Goal: Task Accomplishment & Management: Use online tool/utility

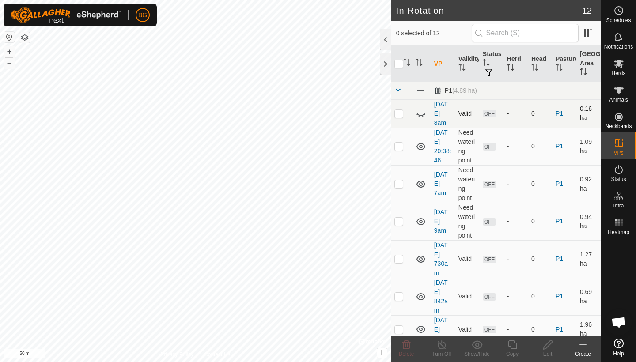
click at [398, 113] on p-checkbox at bounding box center [398, 113] width 9 height 7
click at [407, 346] on icon at bounding box center [406, 344] width 8 height 9
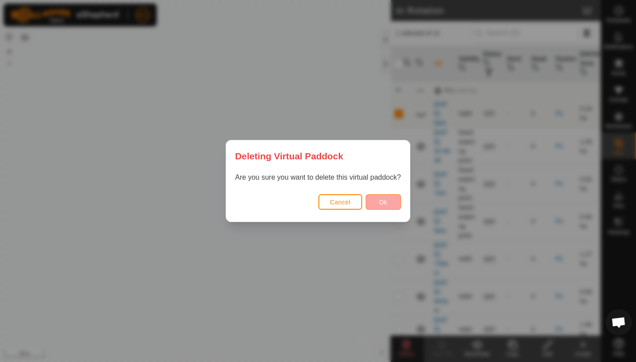
click at [381, 200] on span "Ok" at bounding box center [383, 202] width 8 height 7
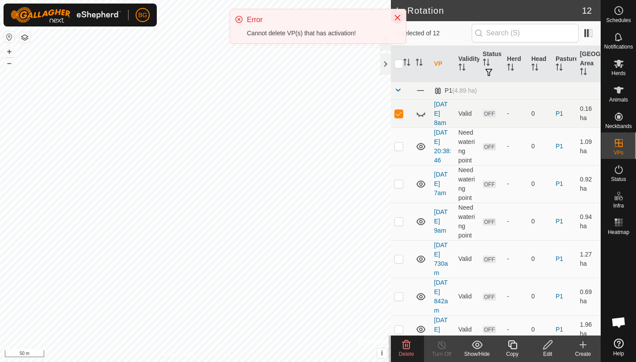
click at [395, 20] on icon "Close" at bounding box center [398, 18] width 6 height 6
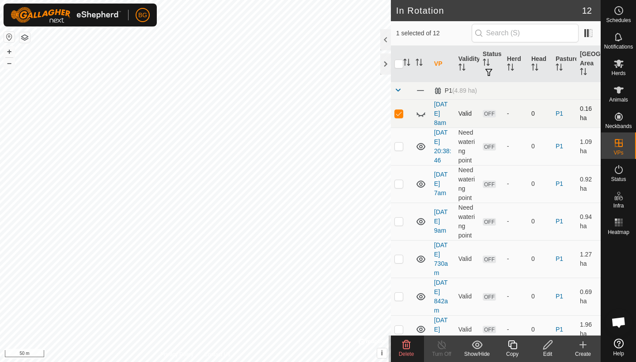
click at [402, 115] on p-checkbox at bounding box center [398, 113] width 9 height 7
checkbox input "false"
click at [400, 148] on p-checkbox at bounding box center [398, 146] width 9 height 7
click at [405, 349] on icon at bounding box center [406, 344] width 8 height 9
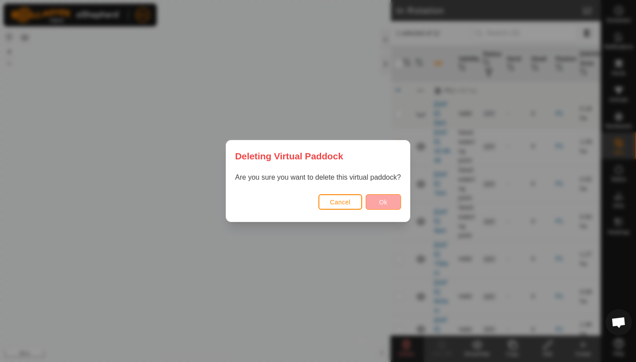
click at [389, 204] on button "Ok" at bounding box center [383, 201] width 35 height 15
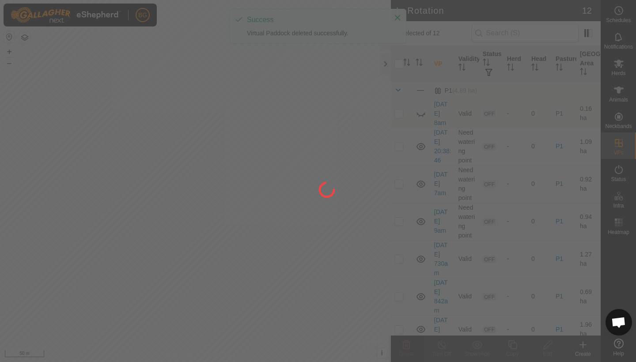
checkbox input "false"
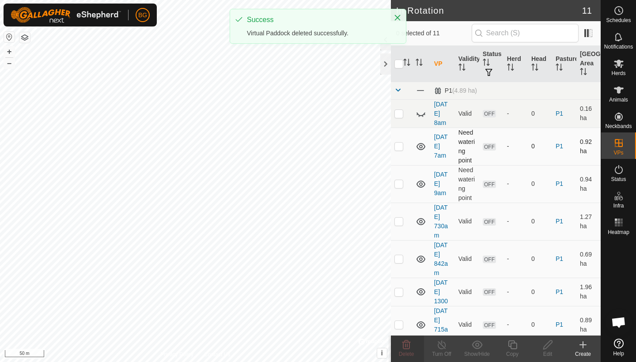
click at [401, 148] on p-checkbox at bounding box center [398, 146] width 9 height 7
checkbox input "true"
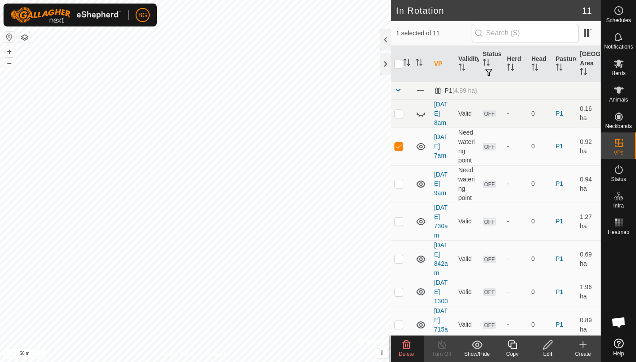
click at [404, 349] on icon at bounding box center [406, 344] width 8 height 9
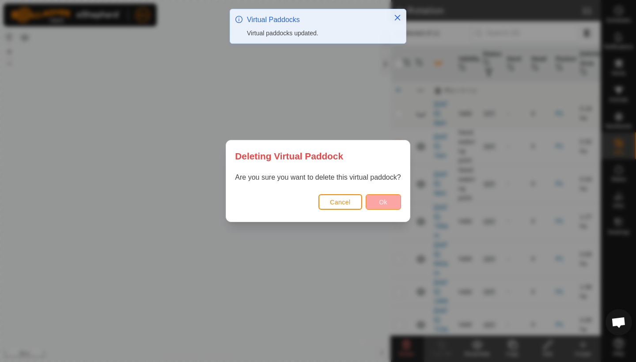
click at [386, 205] on span "Ok" at bounding box center [383, 202] width 8 height 7
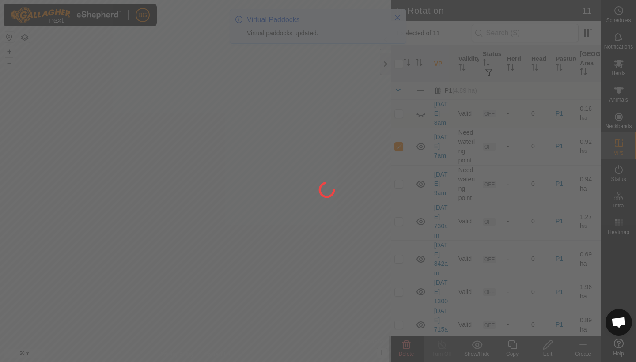
checkbox input "false"
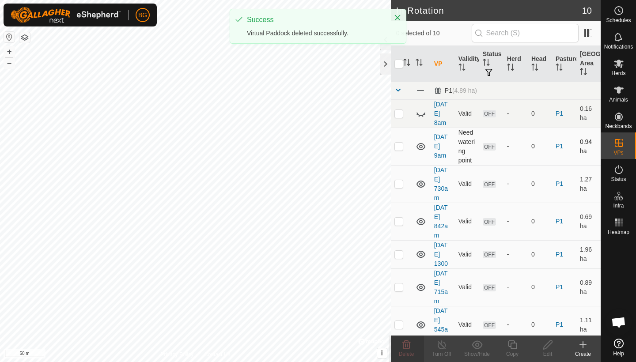
click at [402, 147] on p-checkbox at bounding box center [398, 146] width 9 height 7
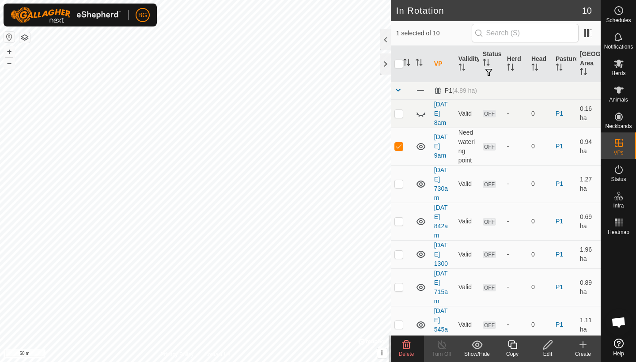
click at [406, 351] on span "Delete" at bounding box center [406, 354] width 15 height 6
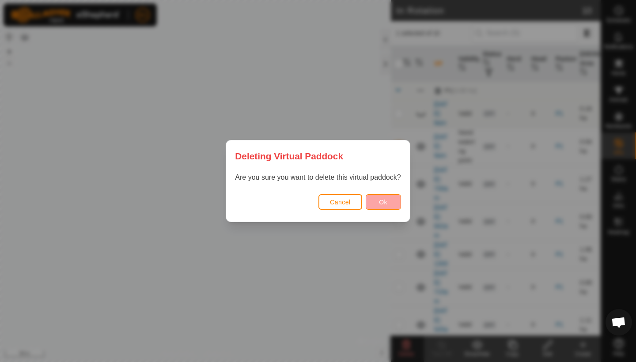
click at [385, 205] on span "Ok" at bounding box center [383, 202] width 8 height 7
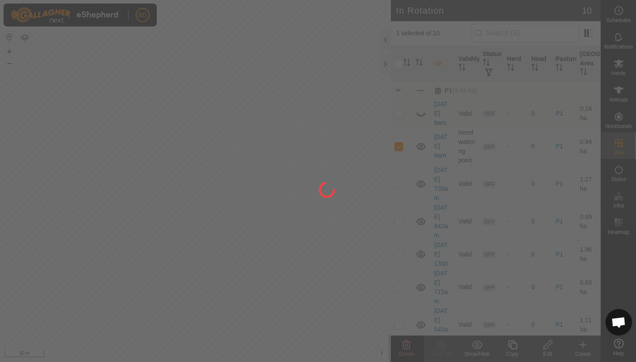
checkbox input "false"
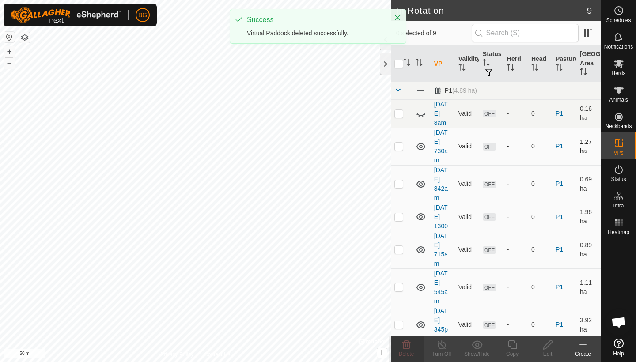
click at [398, 148] on p-checkbox at bounding box center [398, 146] width 9 height 7
checkbox input "true"
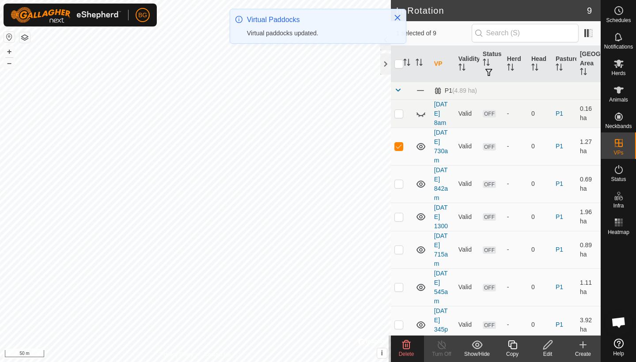
click at [406, 345] on icon at bounding box center [406, 345] width 11 height 11
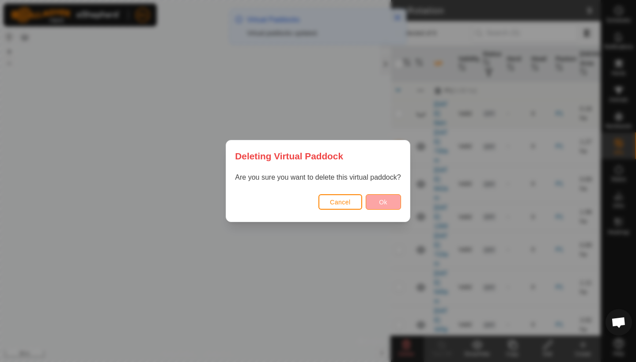
click at [390, 200] on button "Ok" at bounding box center [383, 201] width 35 height 15
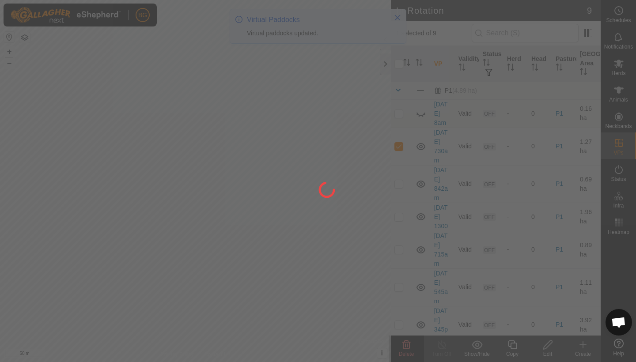
checkbox input "false"
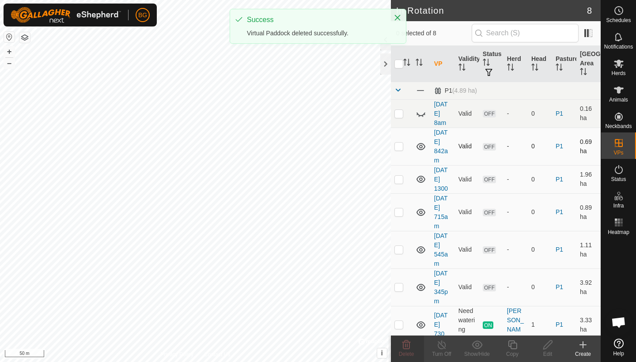
click at [399, 146] on p-checkbox at bounding box center [398, 146] width 9 height 7
checkbox input "true"
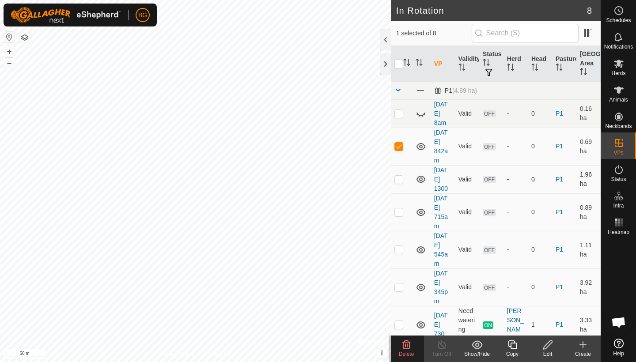
click at [399, 179] on p-checkbox at bounding box center [398, 179] width 9 height 7
checkbox input "true"
click at [398, 213] on p-checkbox at bounding box center [398, 211] width 9 height 7
checkbox input "true"
click at [401, 250] on p-checkbox at bounding box center [398, 249] width 9 height 7
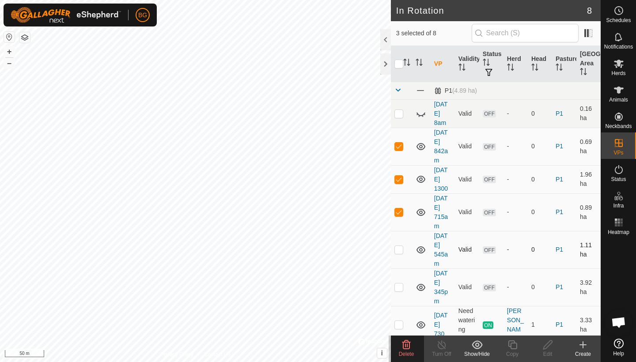
checkbox input "true"
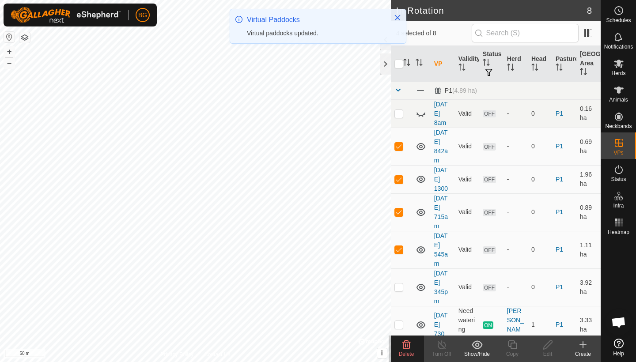
click at [400, 287] on p-checkbox at bounding box center [398, 287] width 9 height 7
checkbox input "true"
click at [407, 352] on span "Delete" at bounding box center [406, 354] width 15 height 6
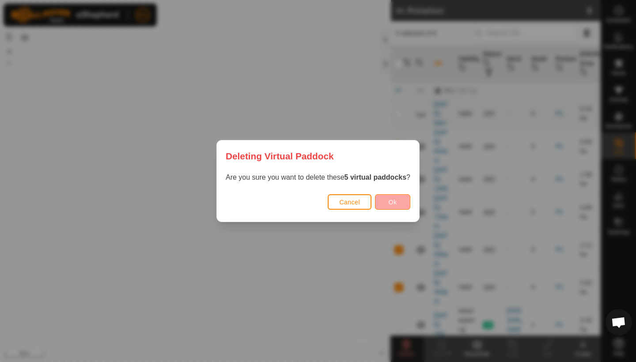
click at [396, 205] on span "Ok" at bounding box center [393, 202] width 8 height 7
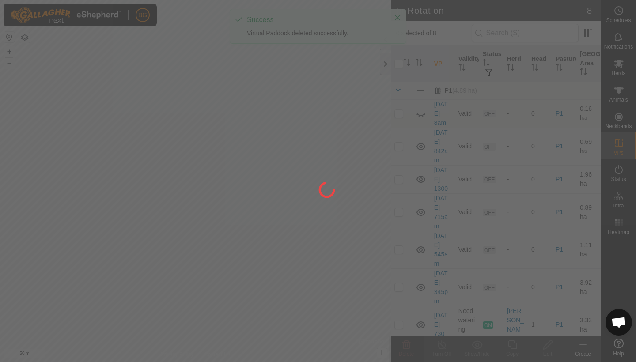
checkbox input "false"
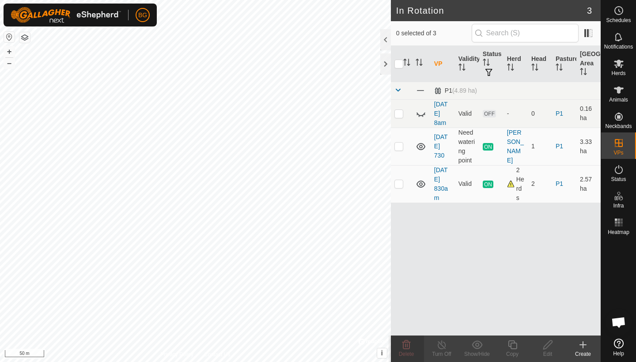
click at [586, 345] on icon at bounding box center [583, 345] width 6 height 0
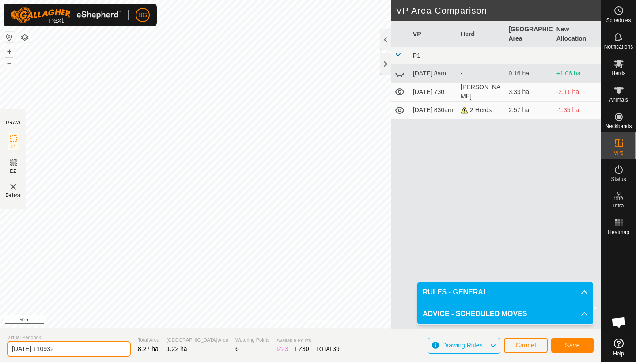
click at [79, 350] on input "[DATE] 110932" at bounding box center [69, 348] width 124 height 15
type input "[DATE] 1100am"
click at [400, 75] on icon at bounding box center [399, 73] width 11 height 11
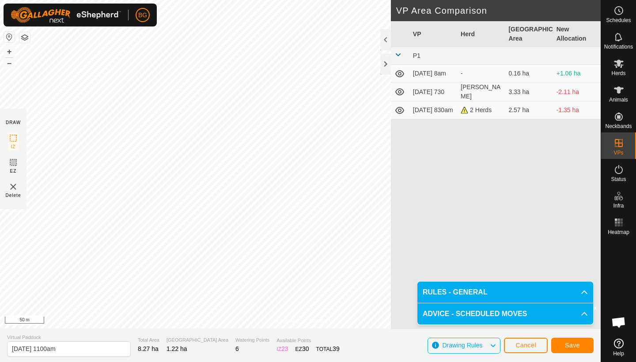
click at [400, 75] on icon at bounding box center [399, 73] width 11 height 11
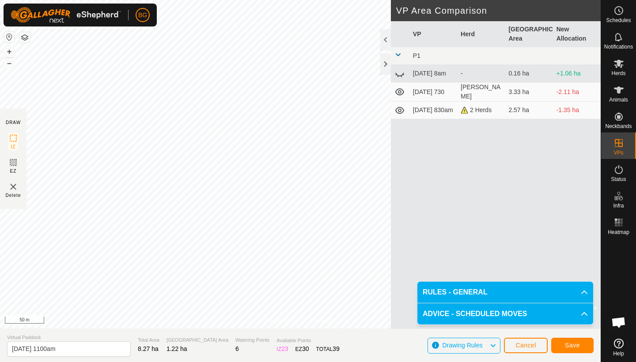
click at [400, 75] on icon at bounding box center [399, 73] width 11 height 11
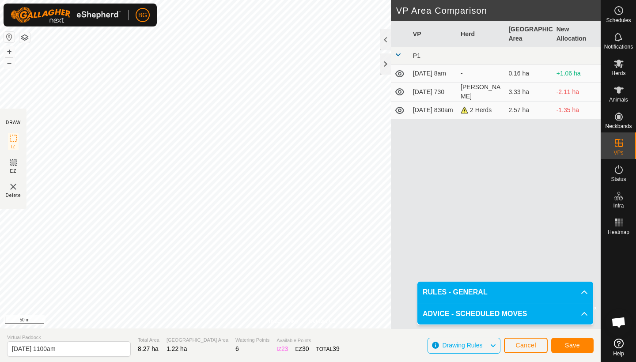
click at [400, 75] on icon at bounding box center [399, 73] width 11 height 11
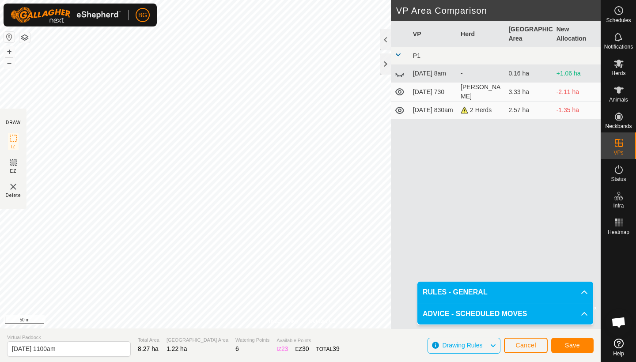
click at [400, 75] on icon at bounding box center [399, 73] width 11 height 11
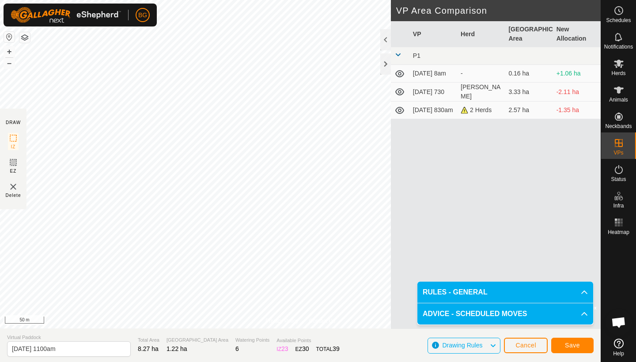
click at [575, 345] on span "Save" at bounding box center [572, 345] width 15 height 7
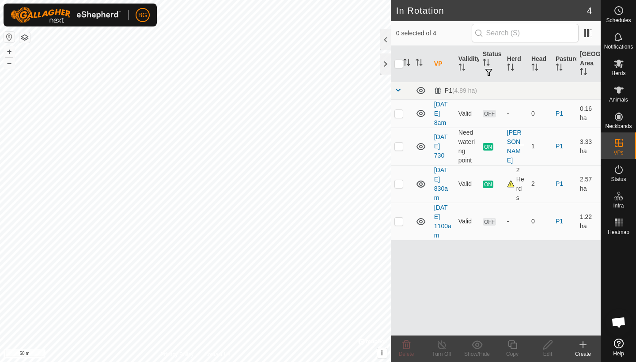
click at [399, 224] on p-checkbox at bounding box center [398, 221] width 9 height 7
checkbox input "true"
click at [619, 66] on icon at bounding box center [619, 64] width 10 height 8
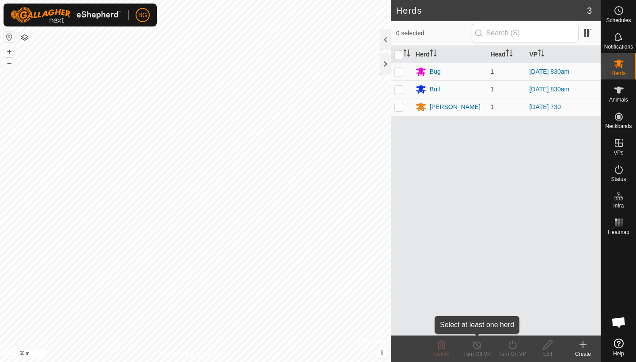
click at [477, 347] on div "BG Schedules Notifications Herds Animals Neckbands VPs Status Infra Heatmap Hel…" at bounding box center [318, 181] width 636 height 362
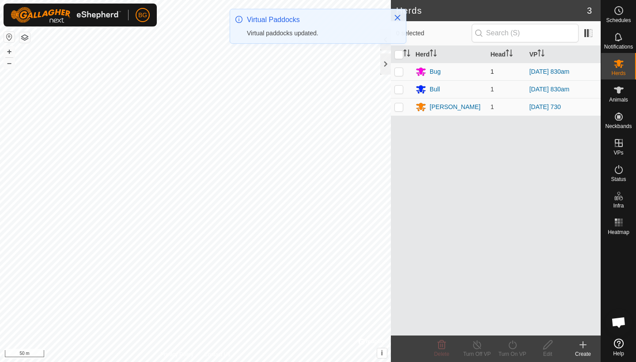
click at [401, 75] on p-checkbox at bounding box center [398, 71] width 9 height 7
checkbox input "true"
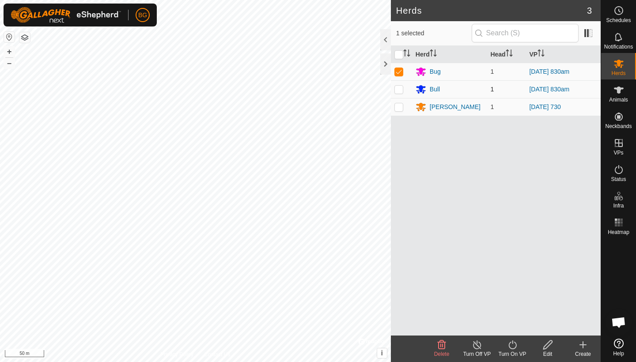
click at [399, 91] on p-checkbox at bounding box center [398, 89] width 9 height 7
checkbox input "true"
click at [512, 348] on icon at bounding box center [512, 345] width 11 height 11
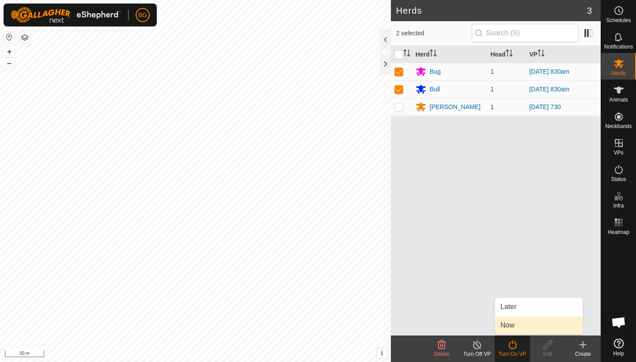
click at [515, 326] on link "Now" at bounding box center [538, 326] width 87 height 18
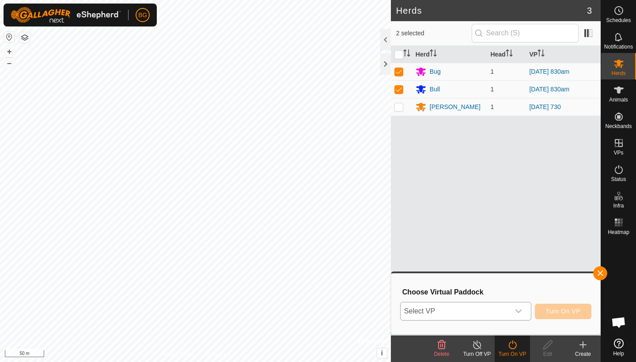
click at [513, 316] on div "dropdown trigger" at bounding box center [519, 312] width 18 height 18
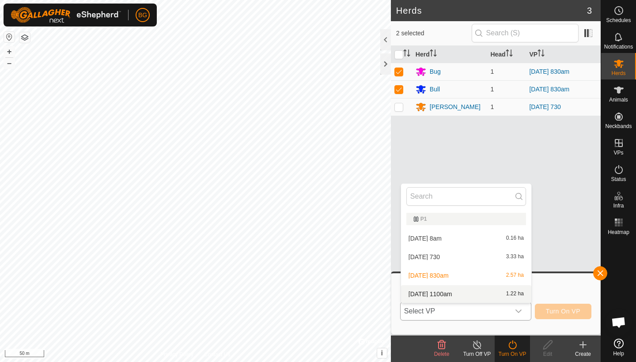
click at [483, 292] on li "[DATE] 1100am 1.22 ha" at bounding box center [466, 294] width 130 height 18
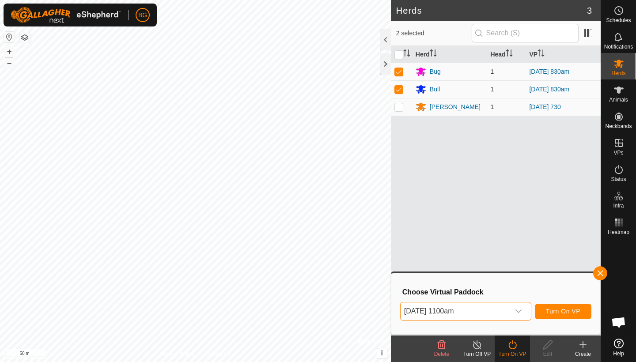
click at [563, 310] on span "Turn On VP" at bounding box center [563, 311] width 34 height 7
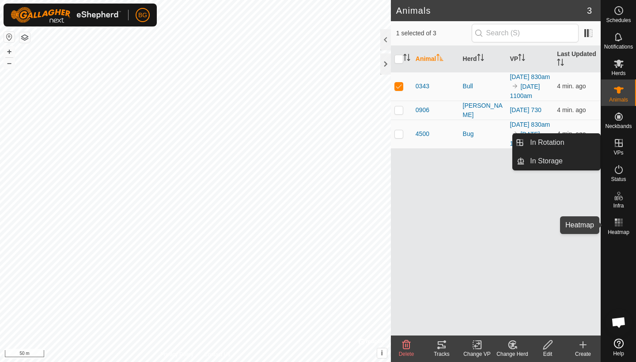
click at [620, 226] on rect at bounding box center [618, 225] width 2 height 2
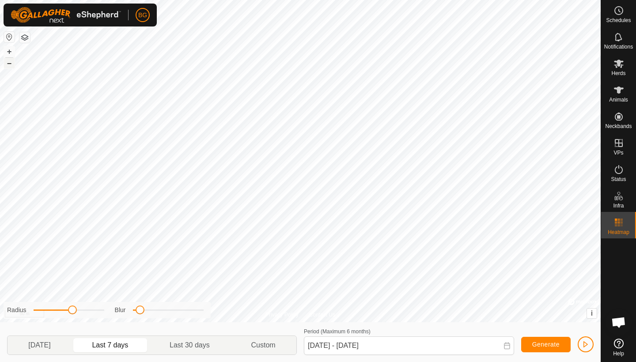
click at [11, 64] on button "–" at bounding box center [9, 63] width 11 height 11
click at [42, 347] on span "[DATE]" at bounding box center [39, 345] width 22 height 11
click at [193, 345] on p-togglebutton "Last 30 days" at bounding box center [189, 345] width 81 height 19
click at [129, 344] on p-togglebutton "Last 7 days" at bounding box center [111, 345] width 78 height 19
type input "[DATE] - [DATE]"
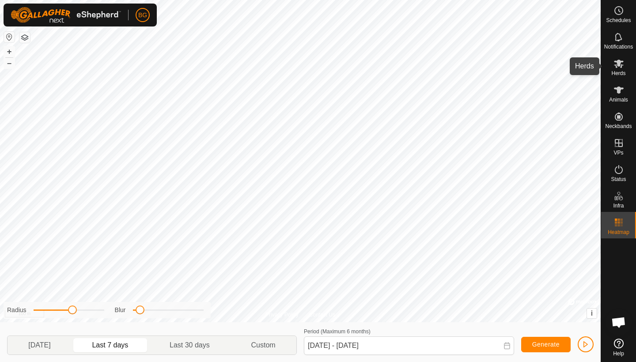
click at [617, 64] on icon at bounding box center [619, 64] width 10 height 8
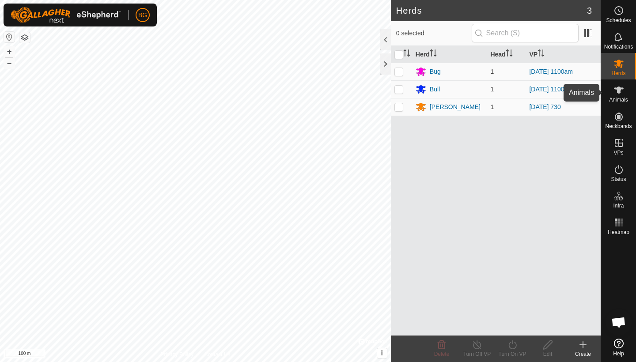
click at [618, 91] on icon at bounding box center [619, 90] width 10 height 7
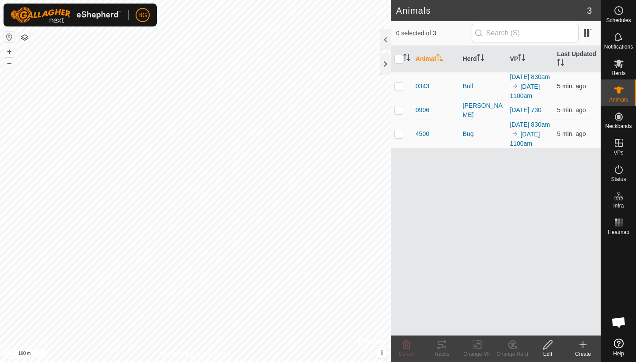
click at [397, 95] on td at bounding box center [401, 86] width 21 height 29
checkbox input "true"
click at [443, 349] on icon at bounding box center [441, 345] width 11 height 11
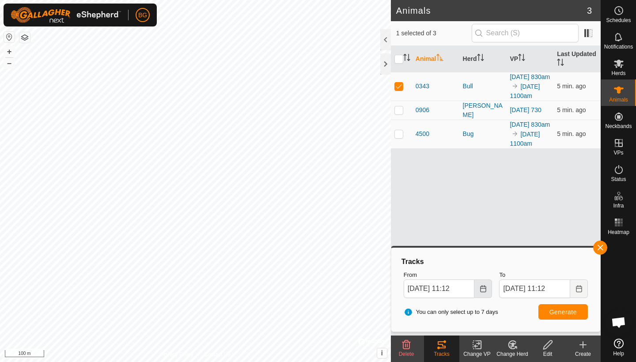
click at [485, 288] on icon "Choose Date" at bounding box center [483, 288] width 7 height 7
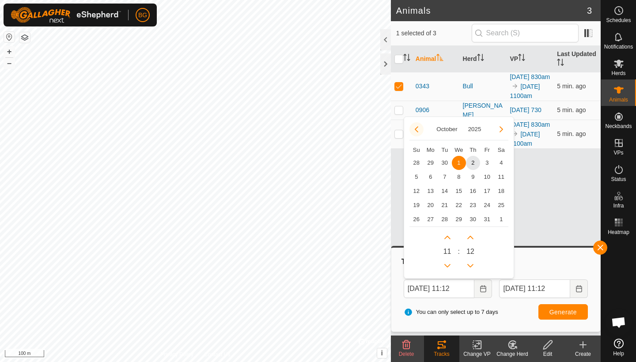
click at [416, 129] on button "Previous Month" at bounding box center [416, 129] width 14 height 14
click at [472, 205] on span "25" at bounding box center [473, 205] width 14 height 14
type input "[DATE] 11:12"
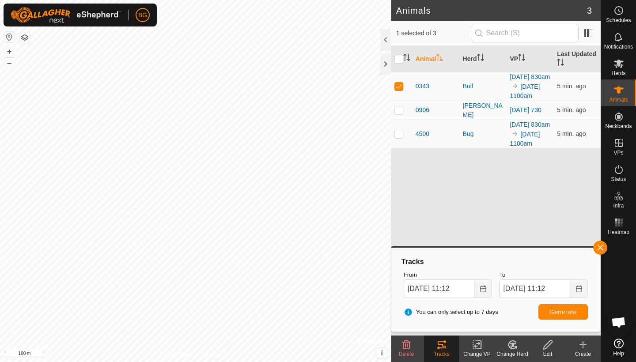
click at [565, 310] on span "Generate" at bounding box center [562, 312] width 27 height 7
click at [398, 137] on p-checkbox at bounding box center [398, 133] width 9 height 7
checkbox input "true"
click at [399, 90] on p-checkbox at bounding box center [398, 86] width 9 height 7
checkbox input "false"
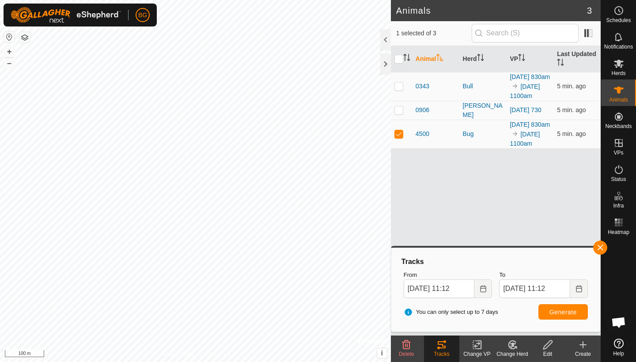
click at [565, 315] on button "Generate" at bounding box center [562, 311] width 49 height 15
click at [599, 246] on button "button" at bounding box center [600, 248] width 14 height 14
